Goal: Task Accomplishment & Management: Manage account settings

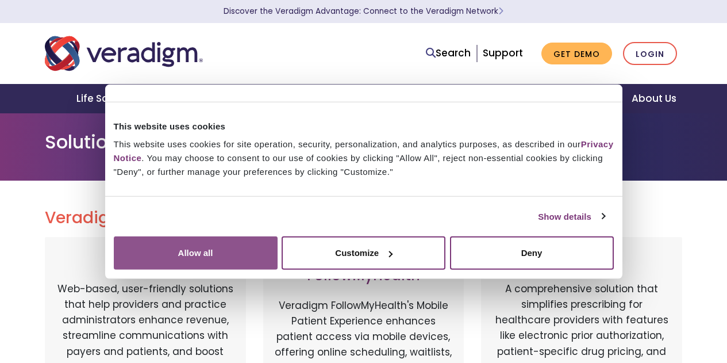
click at [278, 253] on button "Allow all" at bounding box center [196, 252] width 164 height 33
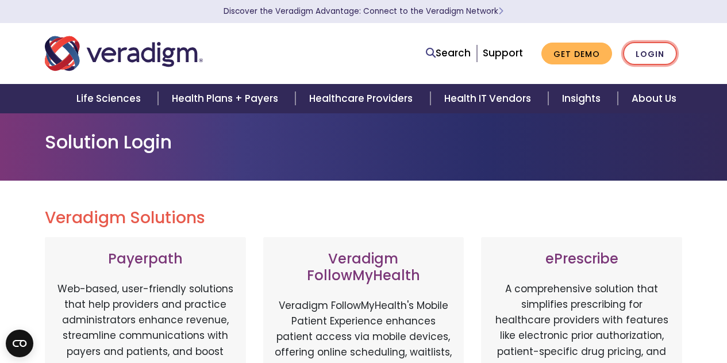
click at [648, 51] on link "Login" at bounding box center [650, 54] width 54 height 24
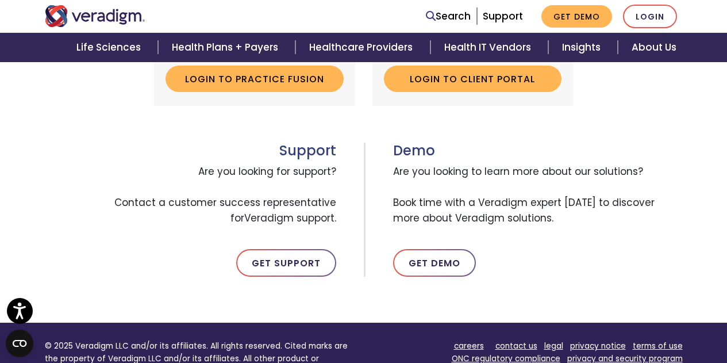
scroll to position [568, 0]
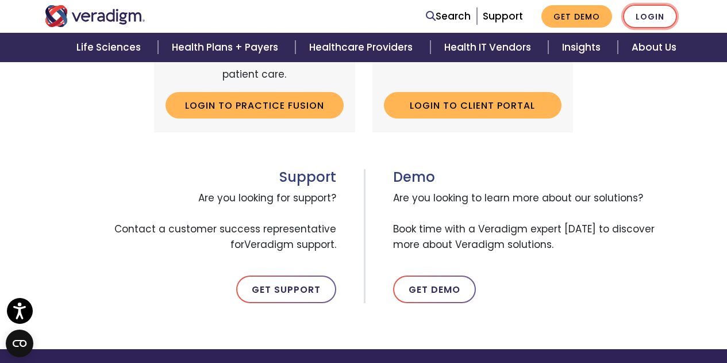
click at [645, 16] on link "Login" at bounding box center [650, 17] width 54 height 24
